Goal: Information Seeking & Learning: Learn about a topic

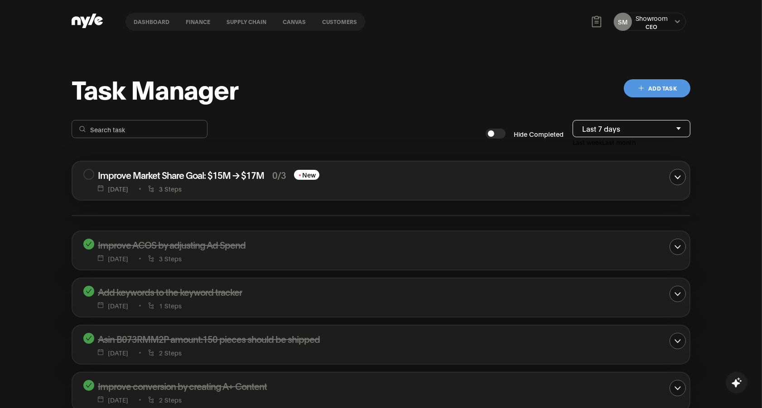
click at [337, 23] on link "Customers" at bounding box center [339, 22] width 51 height 18
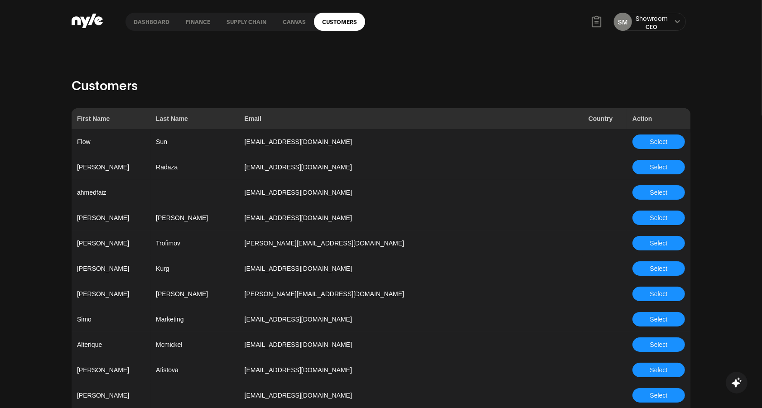
click at [648, 313] on button "Select" at bounding box center [659, 319] width 53 height 15
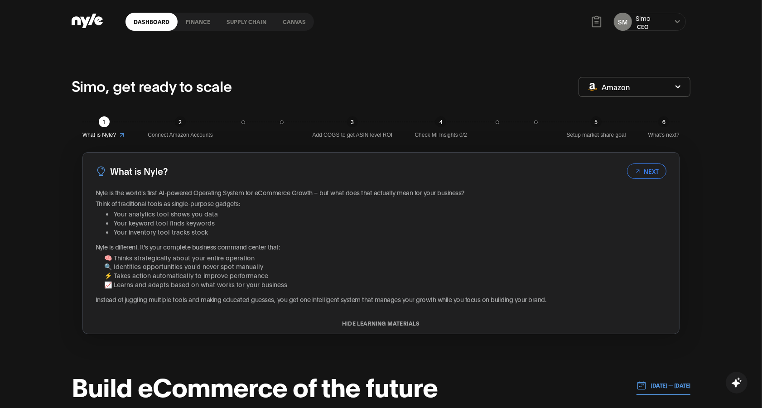
click at [277, 20] on link "Canvas" at bounding box center [294, 22] width 39 height 18
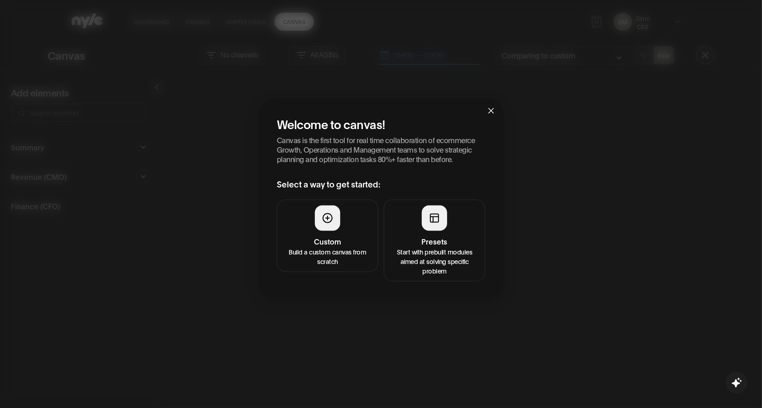
click at [418, 206] on button "Presets Start with prebuilt modules aimed at solving specific problem" at bounding box center [435, 240] width 102 height 82
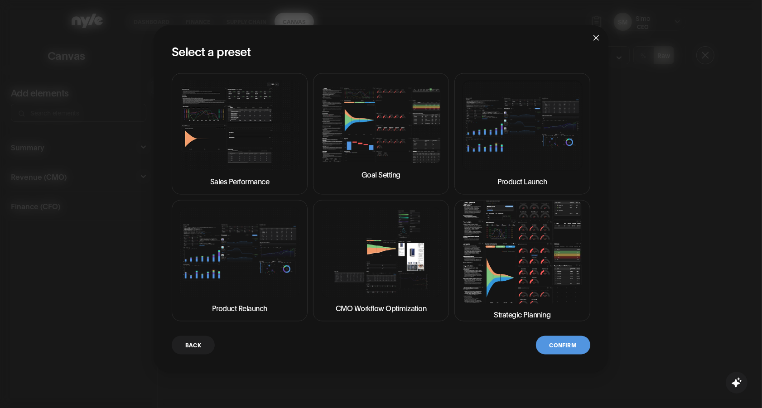
click at [418, 261] on img at bounding box center [381, 253] width 121 height 90
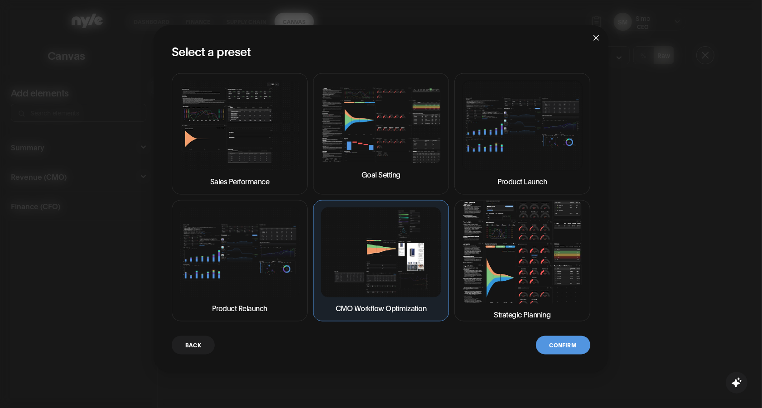
click at [551, 337] on button "Confirm" at bounding box center [563, 345] width 54 height 19
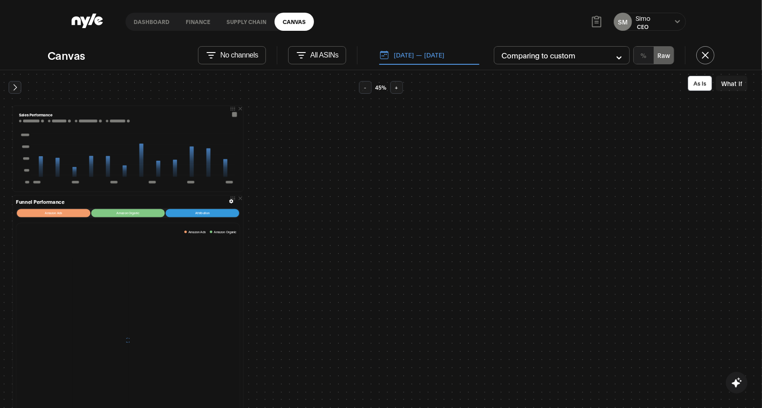
click at [15, 86] on icon at bounding box center [14, 87] width 9 height 9
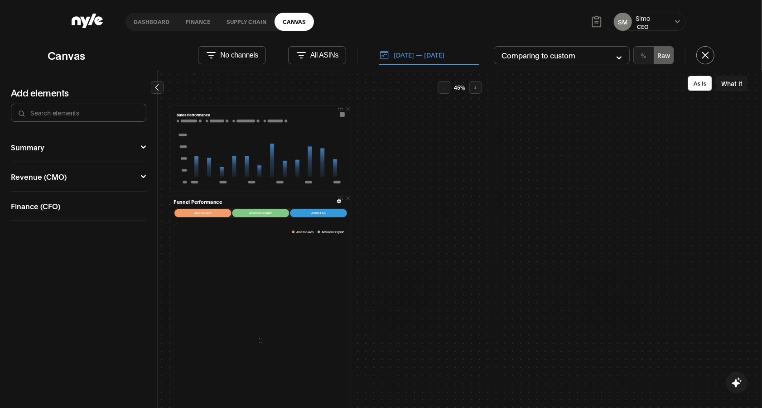
click at [102, 177] on button "Revenue (CMO)" at bounding box center [78, 176] width 135 height 7
click at [40, 193] on div "Campaign Manager 2" at bounding box center [52, 193] width 82 height 9
click at [107, 213] on button "Ad Sales" at bounding box center [113, 218] width 57 height 21
click at [123, 213] on button "Ad Sales" at bounding box center [113, 218] width 57 height 21
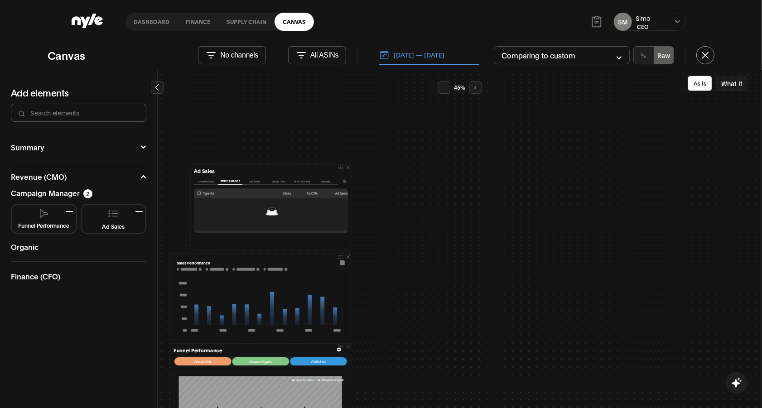
click at [206, 183] on button "Campaigns" at bounding box center [206, 181] width 24 height 7
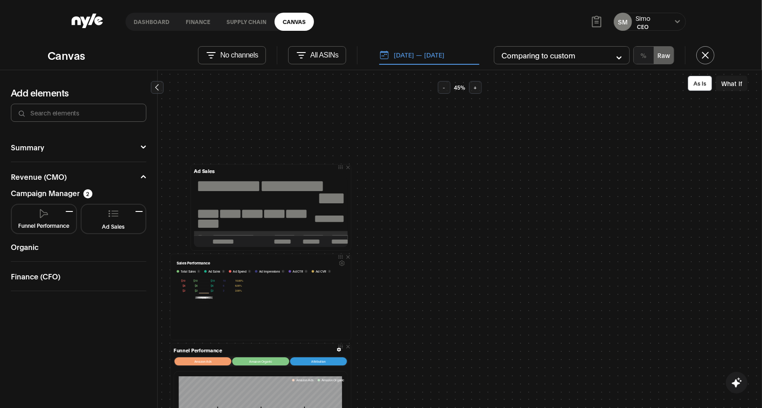
click at [151, 20] on link "Dashboard" at bounding box center [152, 22] width 52 height 18
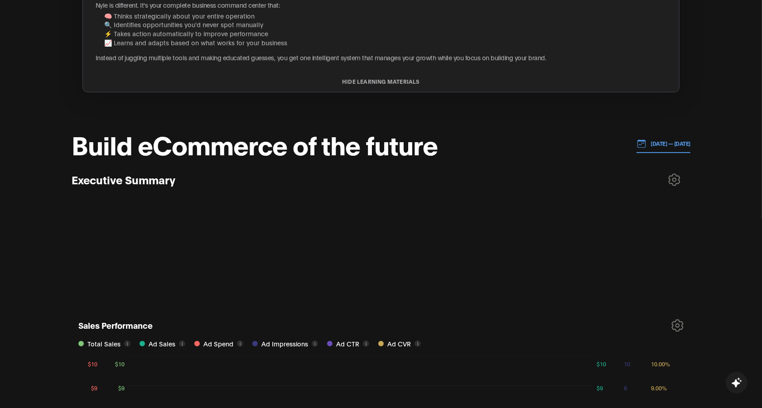
scroll to position [237, 0]
